Goal: Find specific page/section: Find specific page/section

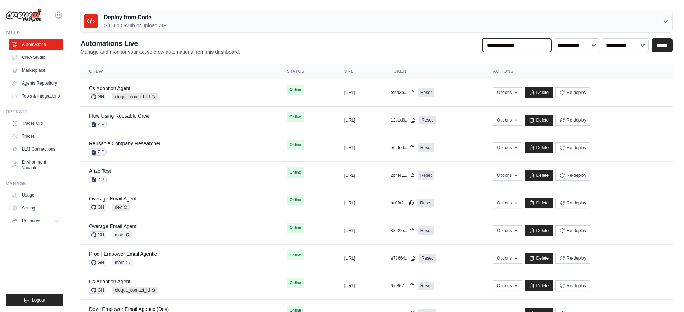
click at [530, 43] on input "text" at bounding box center [516, 45] width 69 height 14
type input "*"
type input "*******"
click at [651, 38] on input "******" at bounding box center [661, 45] width 21 height 14
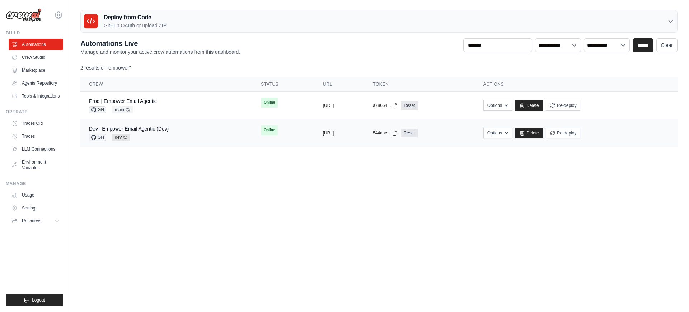
click at [143, 132] on div "Dev | Empower Email Agentic (Dev)" at bounding box center [129, 128] width 80 height 7
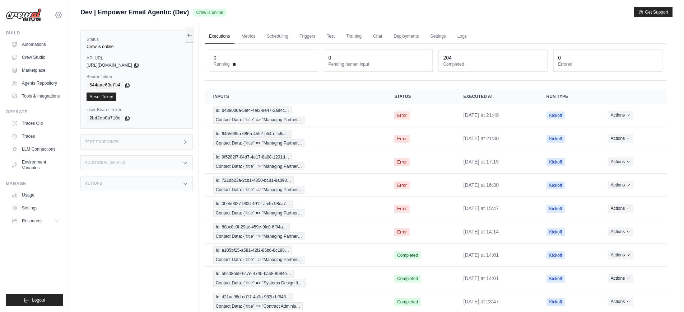
click at [58, 19] on icon at bounding box center [58, 15] width 9 height 9
click at [122, 240] on div "Status Crew is online API URL copied https://empower-email-agentic-0ae54a8d-0a9…" at bounding box center [139, 179] width 118 height 312
click at [37, 48] on link "Automations" at bounding box center [36, 44] width 54 height 11
click at [57, 17] on icon at bounding box center [58, 15] width 9 height 9
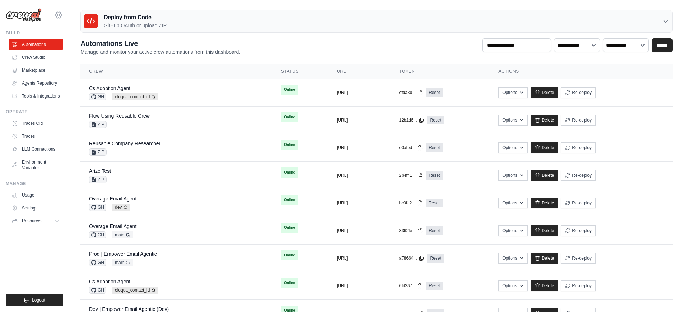
click at [58, 14] on icon at bounding box center [58, 15] width 2 height 2
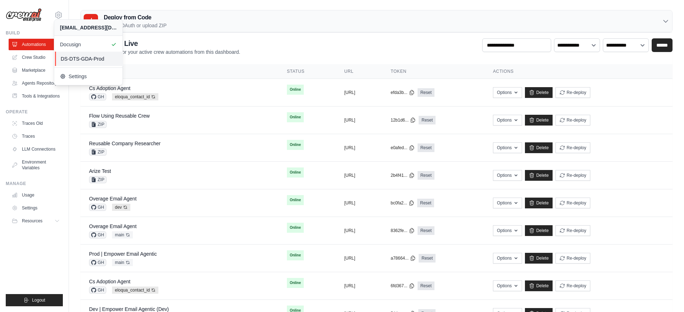
click at [73, 58] on span "DS-DTS-GDA-Prod" at bounding box center [89, 58] width 57 height 7
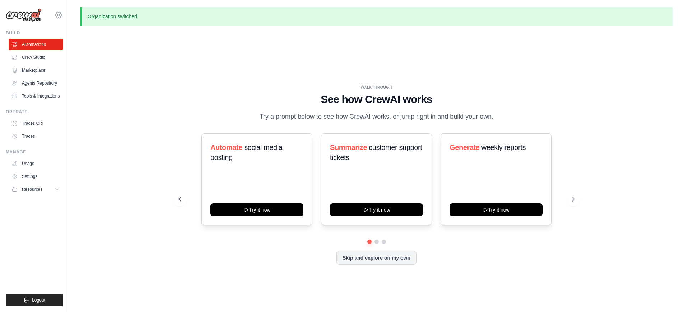
click at [55, 15] on icon at bounding box center [58, 15] width 9 height 9
